Goal: Task Accomplishment & Management: Use online tool/utility

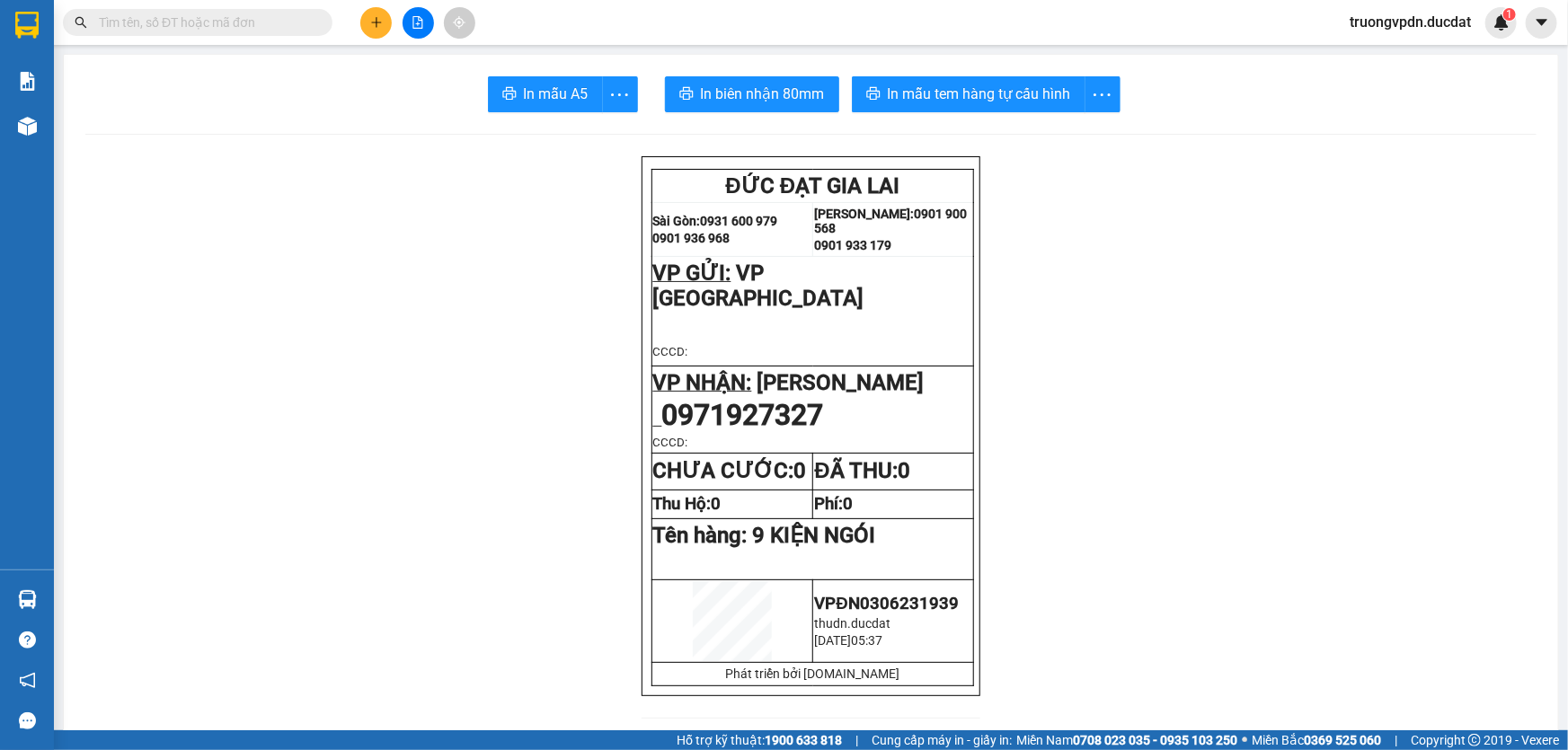
click at [415, 24] on icon "file-add" at bounding box center [419, 22] width 10 height 13
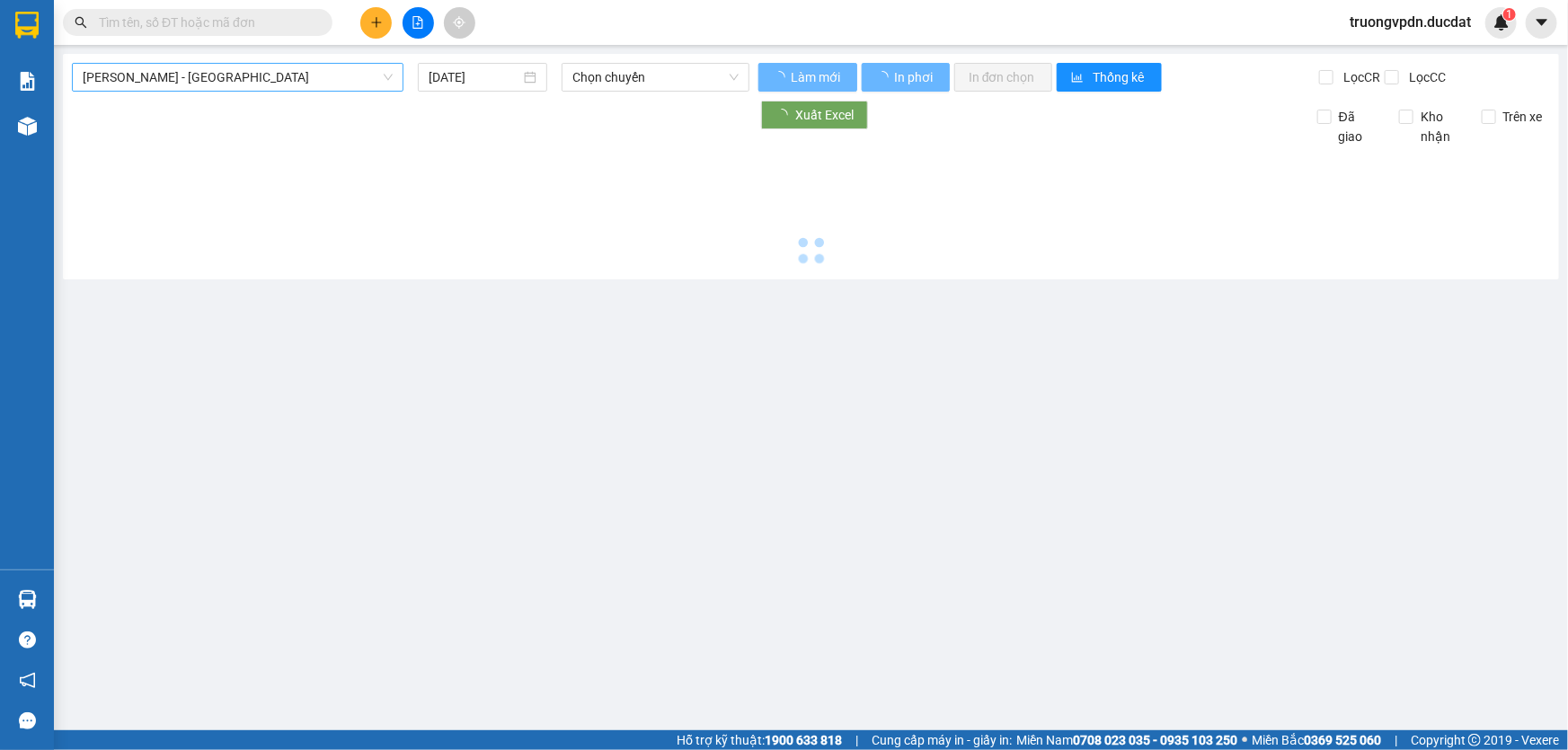
type input "[DATE]"
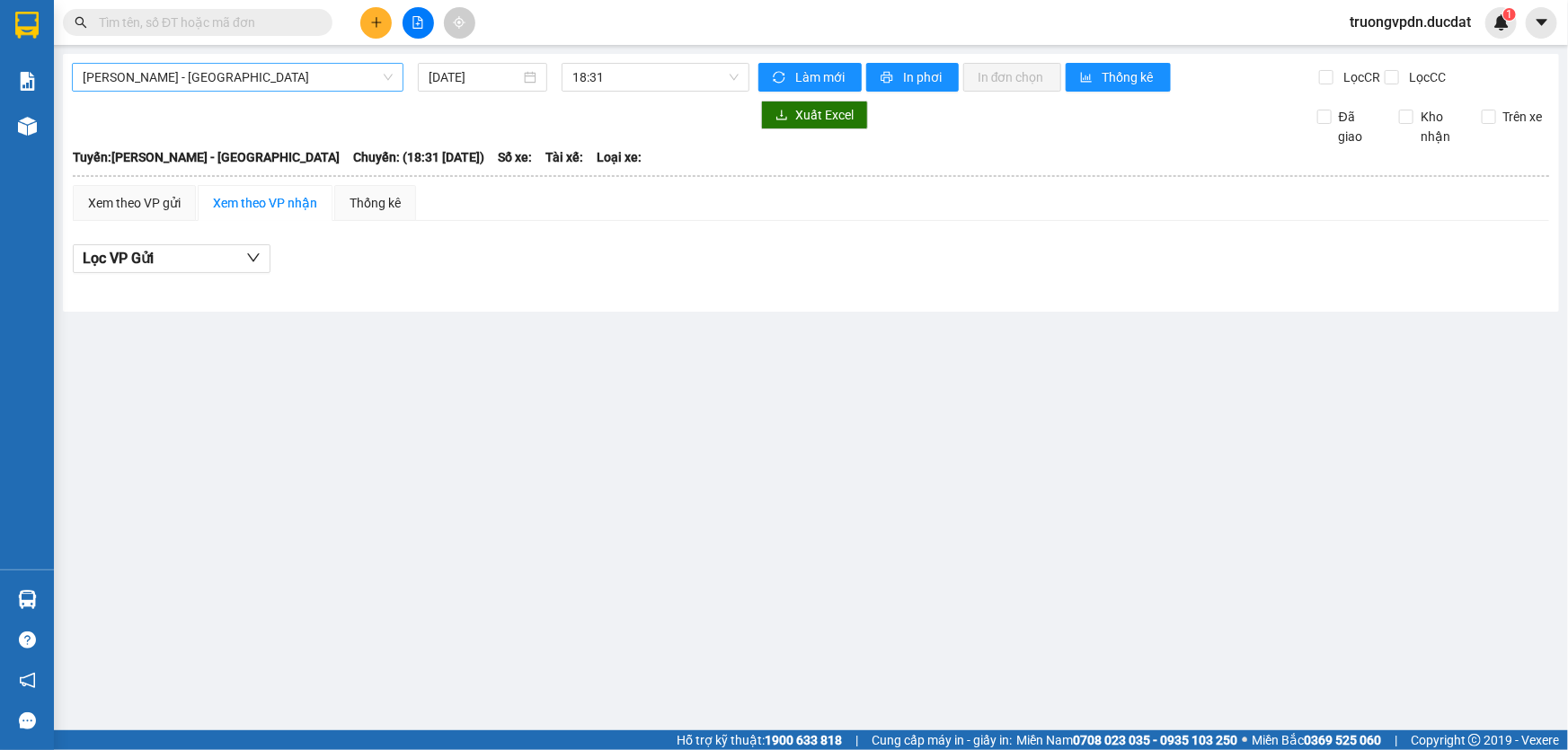
click at [333, 79] on span "[PERSON_NAME] - [GEOGRAPHIC_DATA]" at bounding box center [238, 76] width 310 height 27
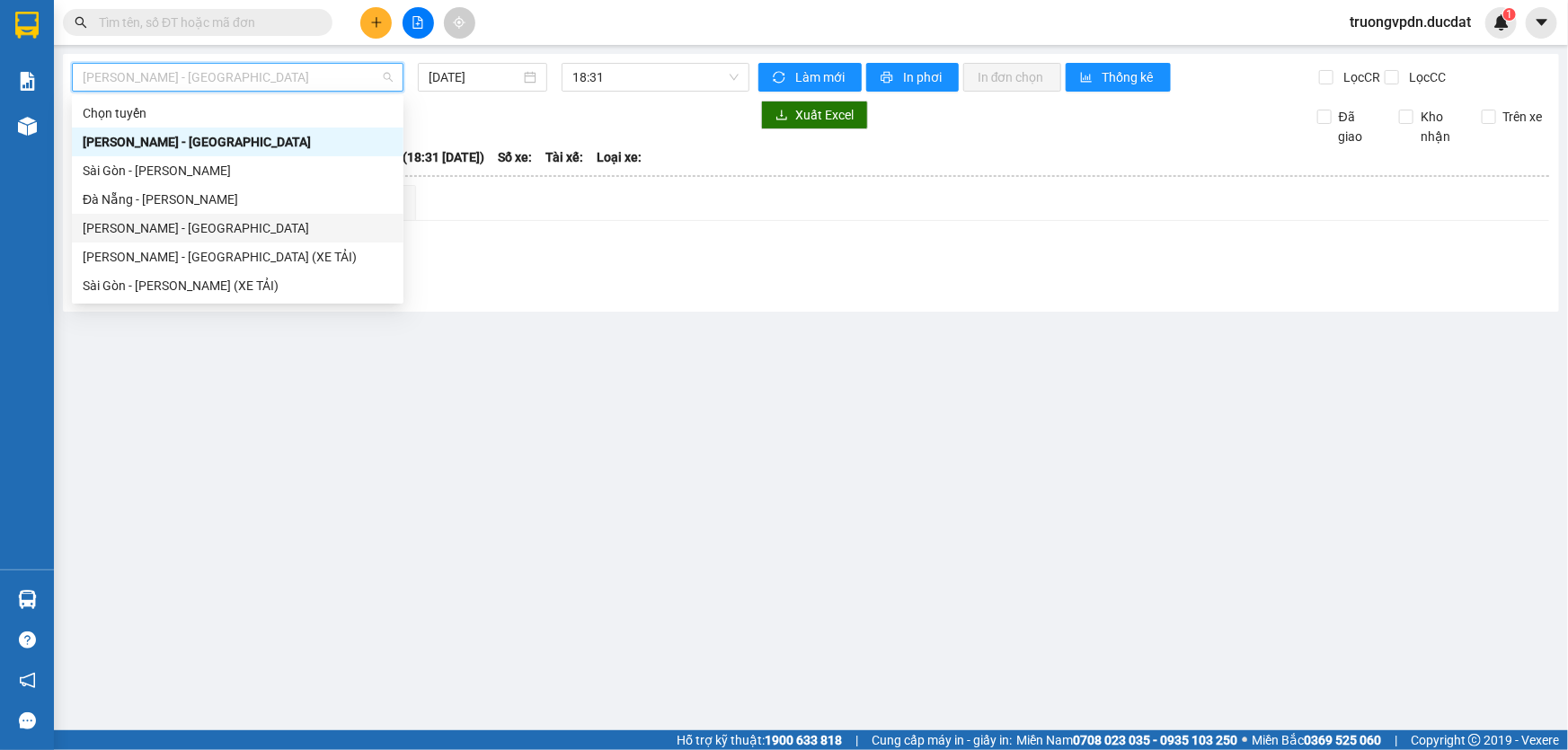
click at [119, 221] on div "[PERSON_NAME] - [GEOGRAPHIC_DATA]" at bounding box center [238, 229] width 310 height 20
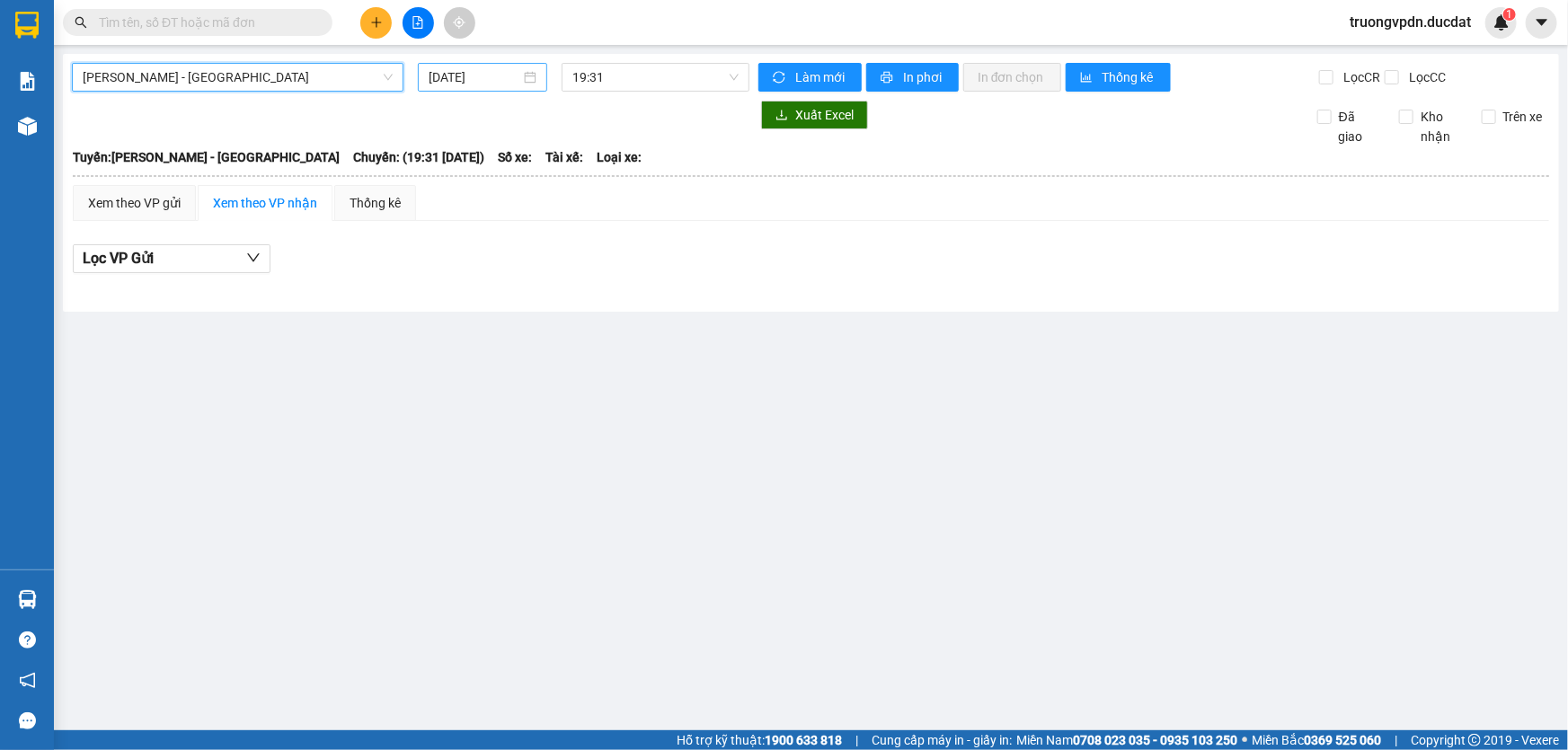
click at [498, 76] on input "[DATE]" at bounding box center [474, 77] width 92 height 20
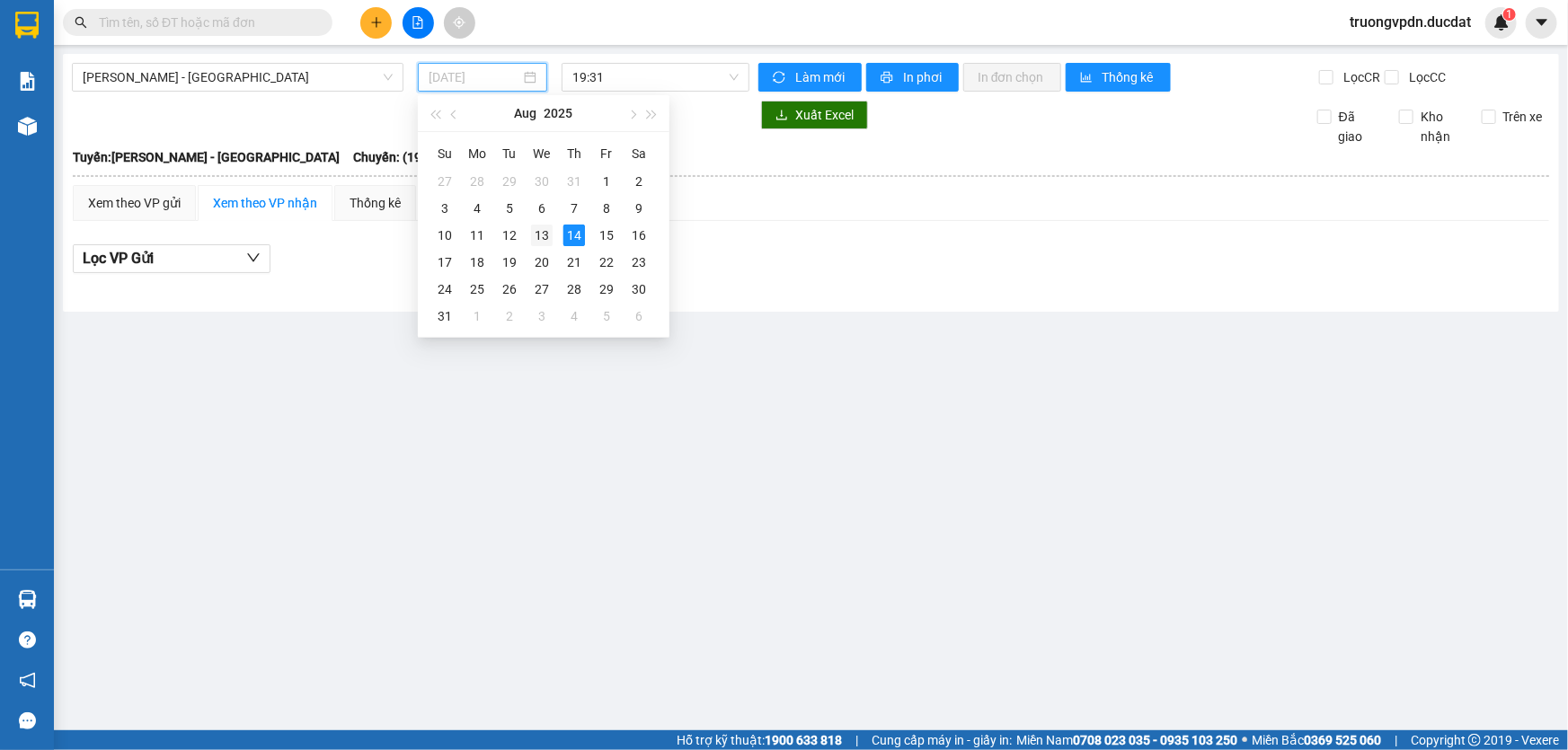
click at [538, 238] on div "13" at bounding box center [541, 235] width 22 height 22
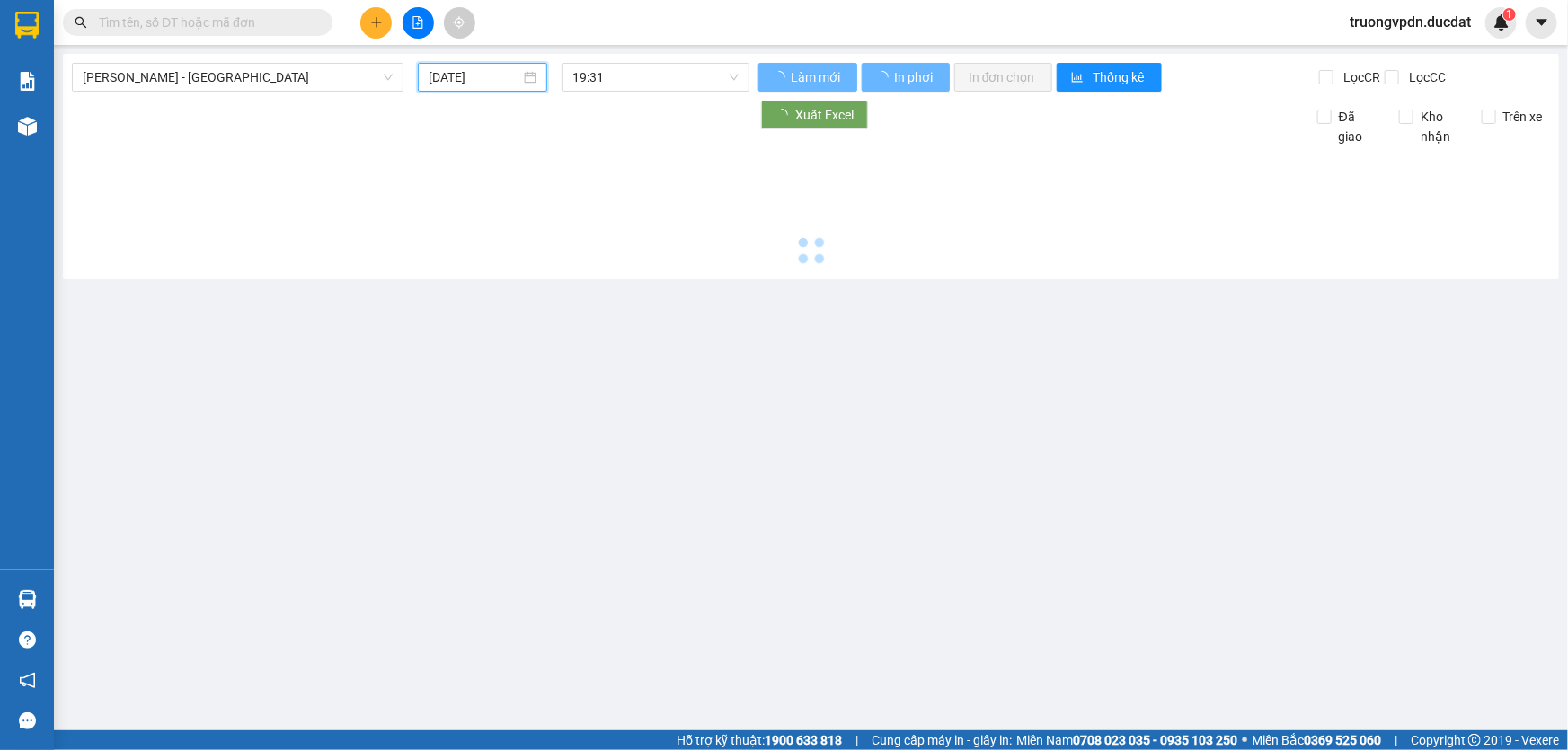
type input "[DATE]"
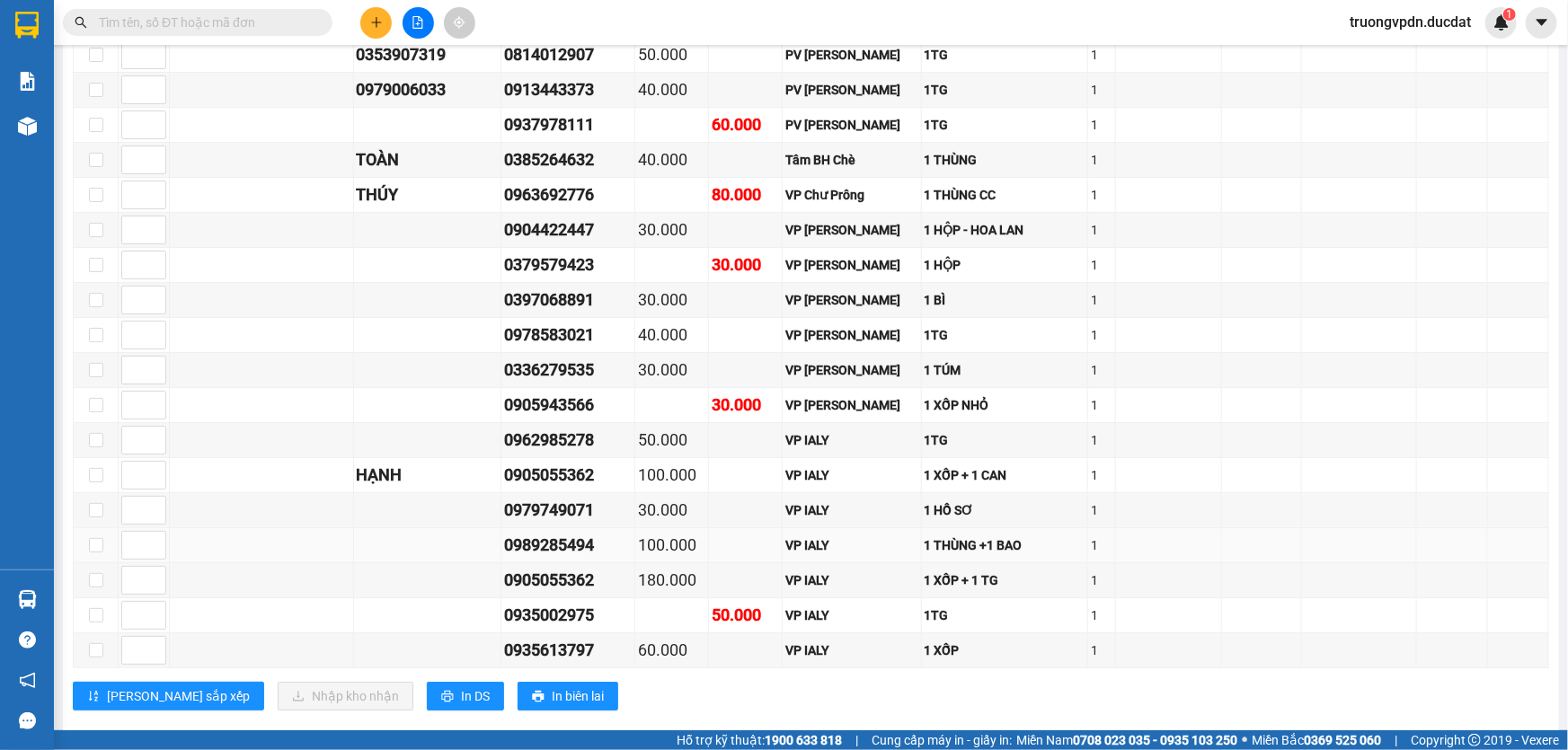
scroll to position [3136, 0]
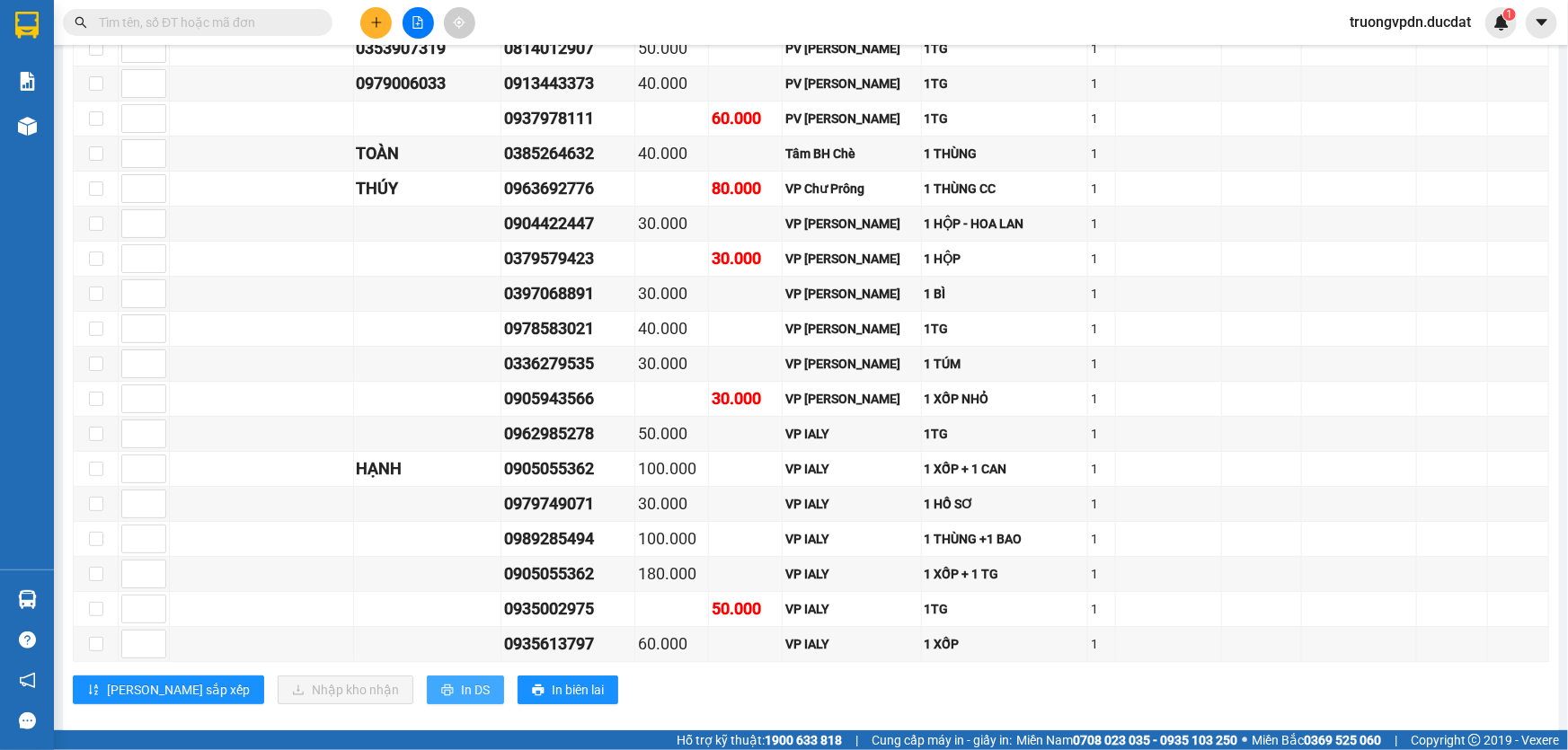
click at [461, 680] on span "In DS" at bounding box center [475, 690] width 29 height 20
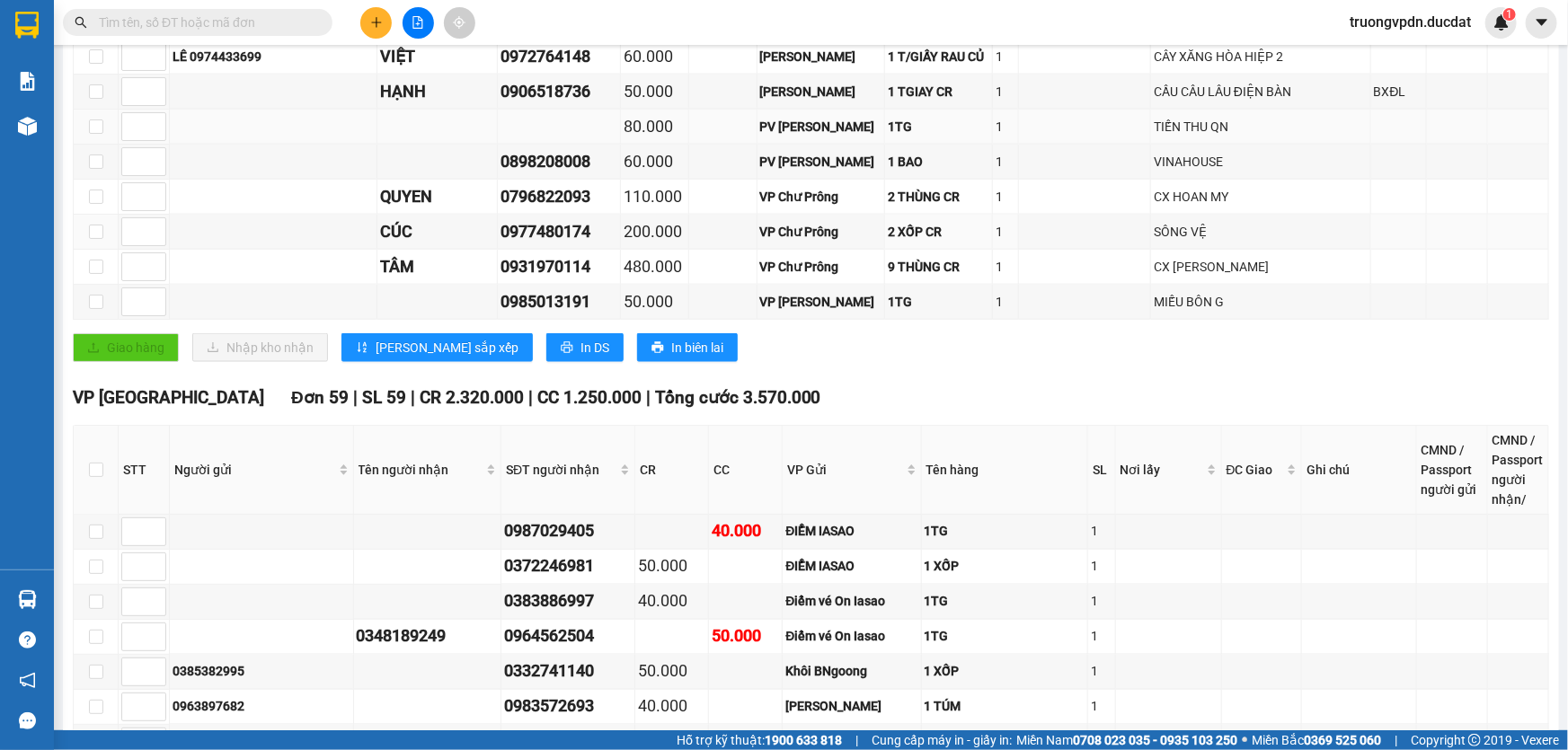
scroll to position [1095, 0]
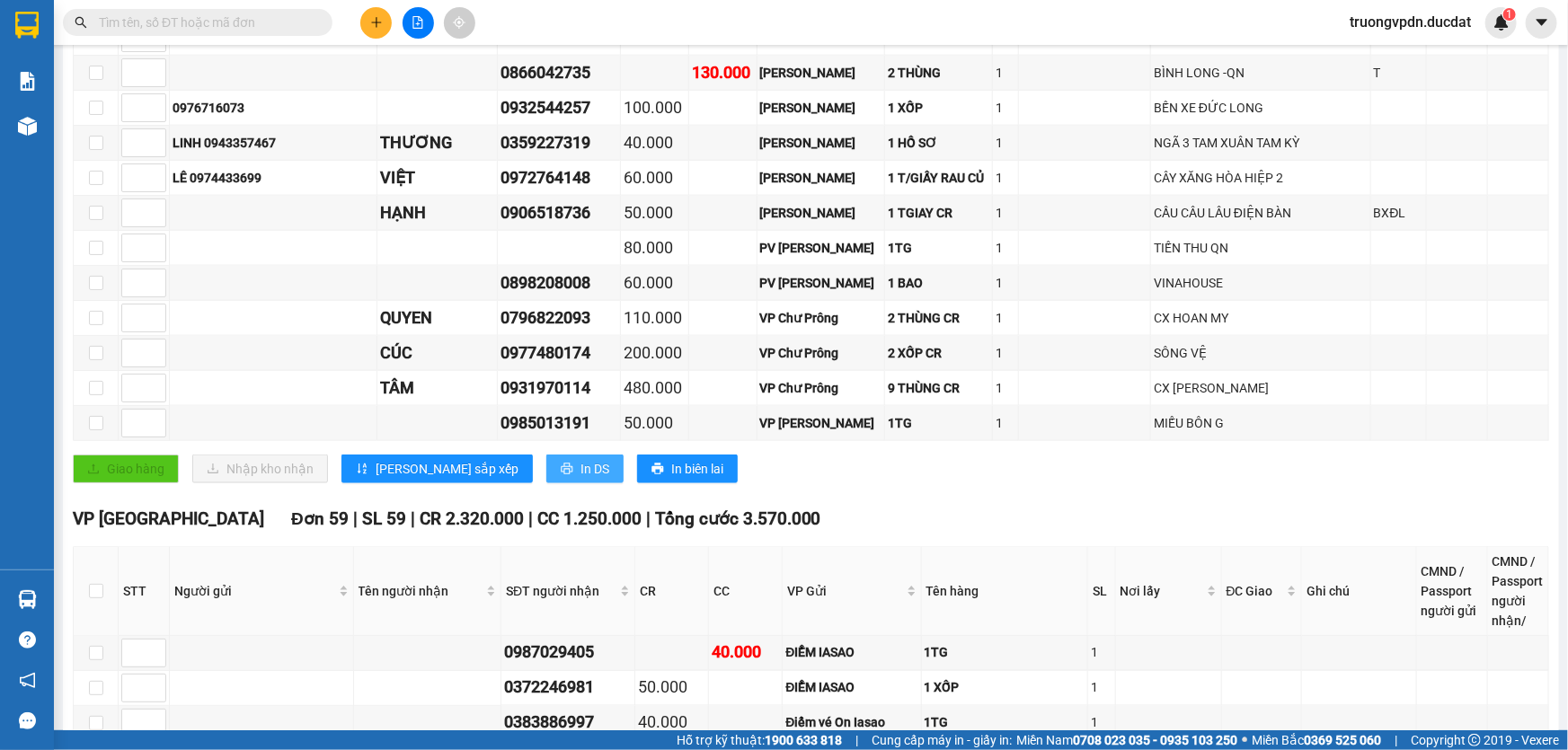
click at [546, 454] on button "In DS" at bounding box center [585, 468] width 77 height 29
